Goal: Complete application form

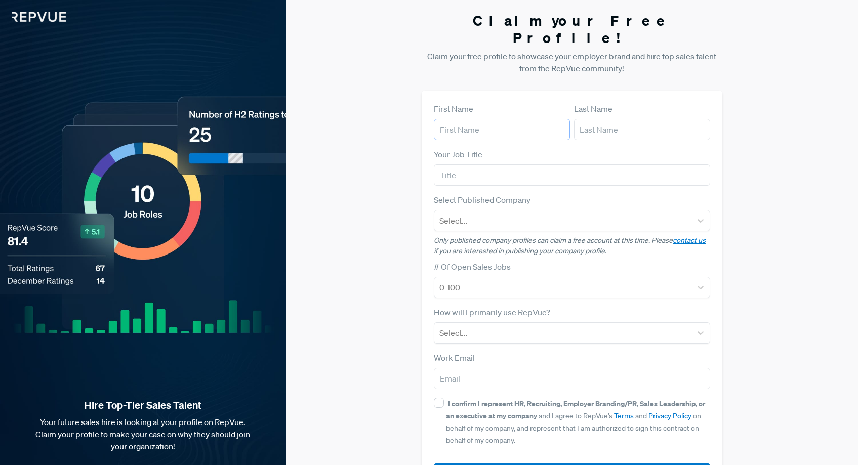
click at [503, 119] on input "text" at bounding box center [502, 129] width 136 height 21
type input "[PERSON_NAME]"
type input "[EMAIL_ADDRESS][DOMAIN_NAME]"
click at [501, 164] on input "text" at bounding box center [572, 174] width 276 height 21
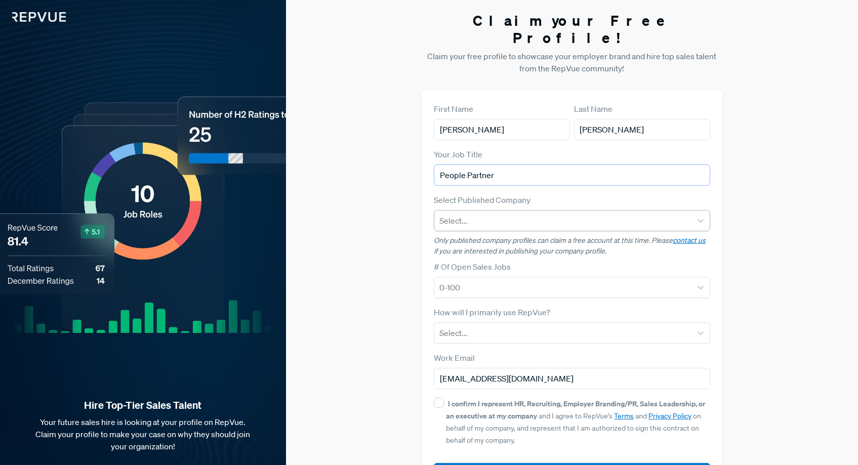
type input "People Partner"
click at [611, 214] on div at bounding box center [562, 221] width 246 height 14
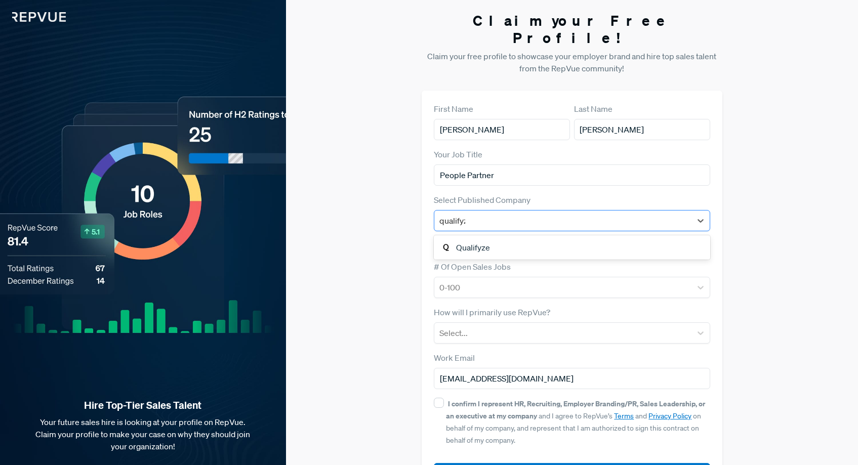
type input "qualifyze"
click at [543, 237] on div "Qualifyze" at bounding box center [572, 247] width 276 height 20
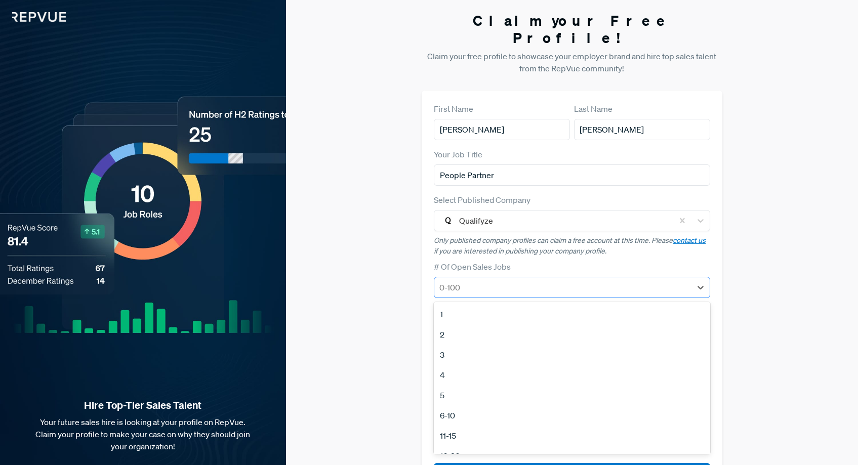
click at [497, 280] on div at bounding box center [562, 287] width 246 height 14
click at [449, 361] on div "4" at bounding box center [572, 371] width 276 height 20
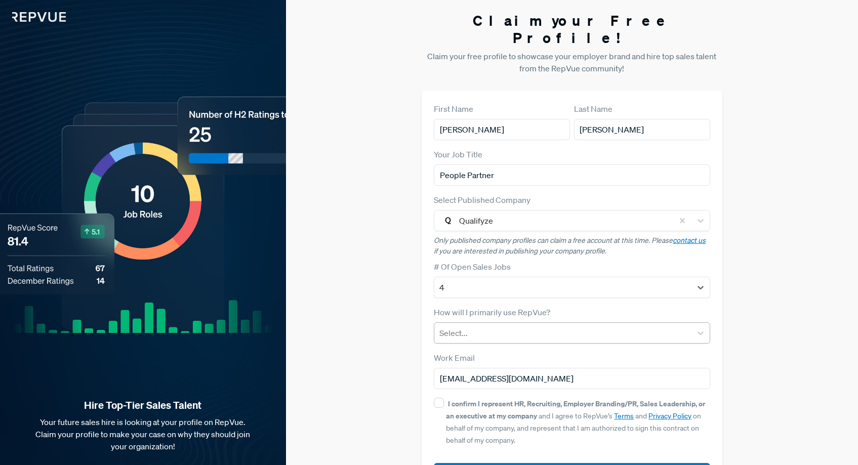
click at [472, 326] on div at bounding box center [562, 333] width 246 height 14
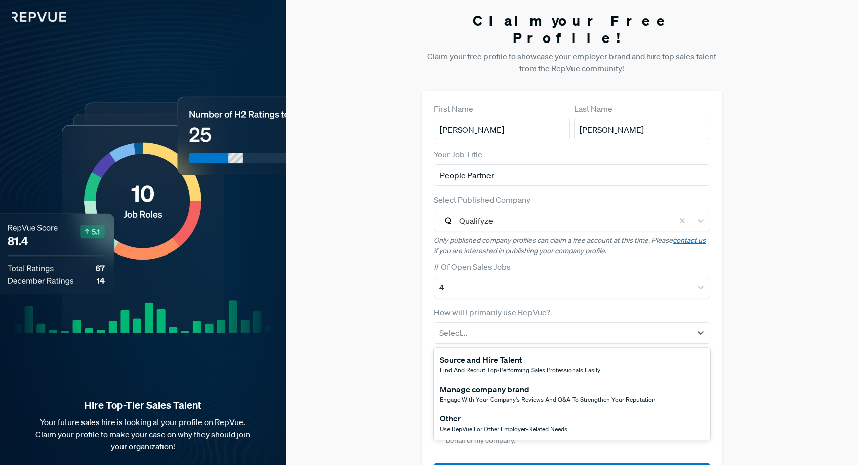
click at [532, 354] on div "Source and Hire Talent" at bounding box center [520, 360] width 160 height 12
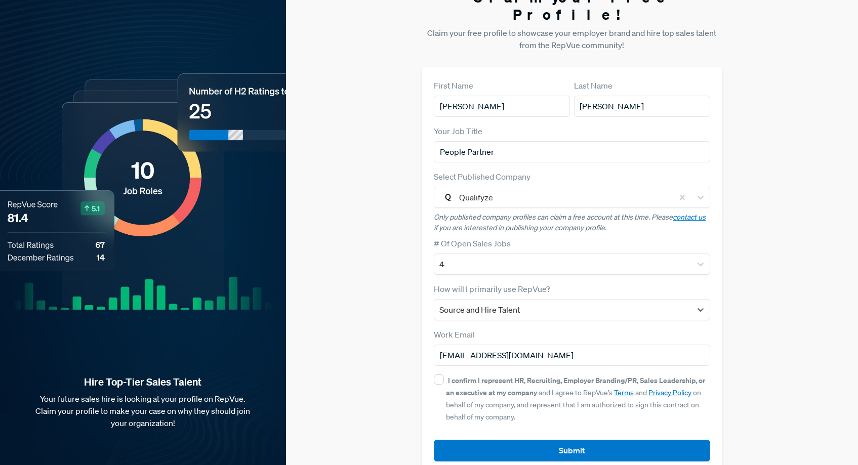
scroll to position [27, 0]
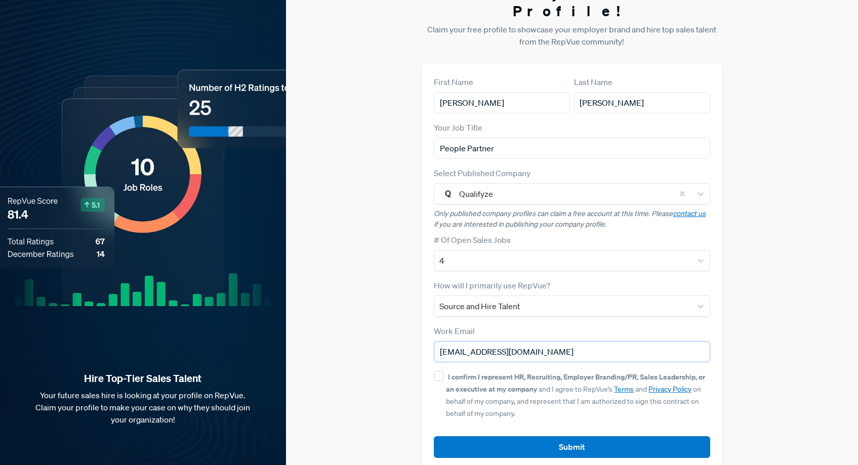
drag, startPoint x: 541, startPoint y: 333, endPoint x: 406, endPoint y: 330, distance: 135.6
click at [406, 330] on div "Claim your Free Profile! Claim your free profile to showcase your employer bran…" at bounding box center [572, 227] width 572 height 509
type input "Javi.marquez@qualifyze.com"
click at [436, 371] on input "I confirm I represent HR, Recruiting, Employer Branding/PR, Sales Leadership, o…" at bounding box center [439, 376] width 10 height 10
checkbox input "true"
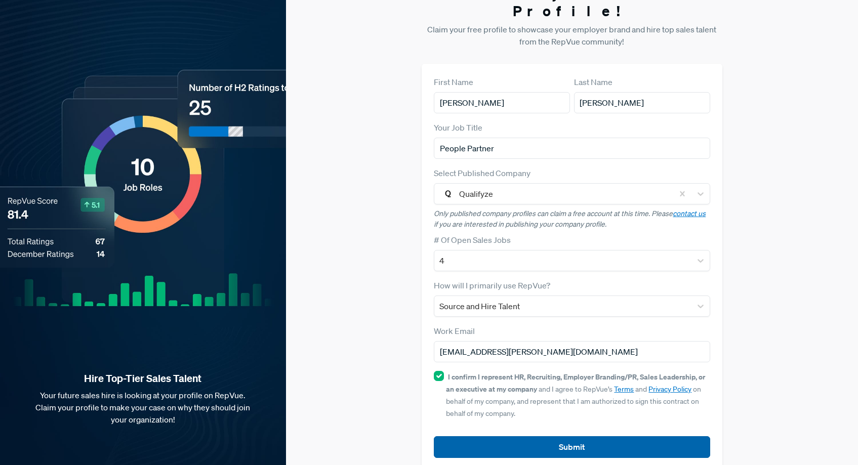
click at [625, 436] on button "Submit" at bounding box center [572, 447] width 276 height 22
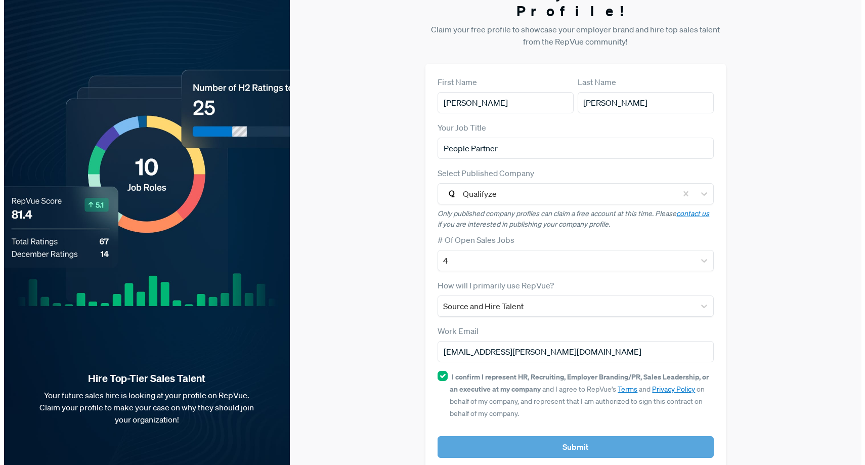
scroll to position [0, 0]
